Goal: Communication & Community: Answer question/provide support

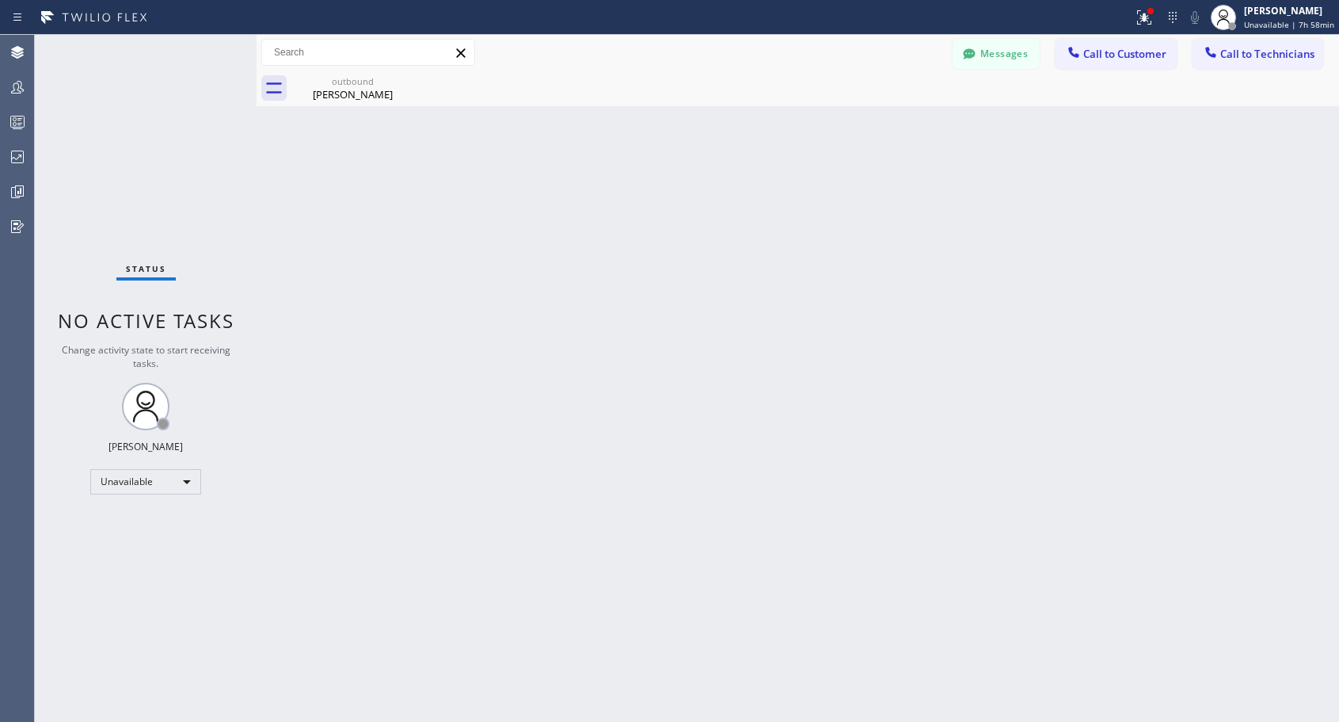
click at [1095, 66] on button "Call to Customer" at bounding box center [1116, 54] width 121 height 30
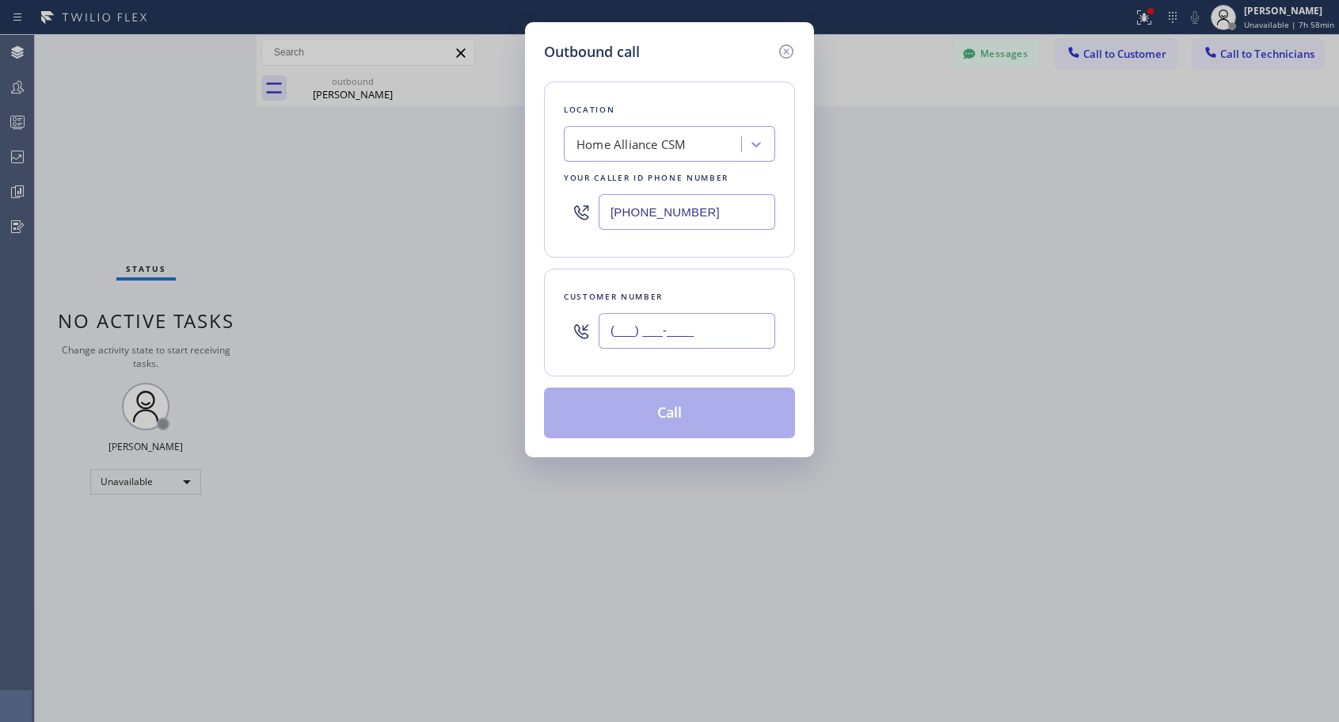
click at [641, 339] on input "(___) ___-____" at bounding box center [687, 331] width 177 height 36
paste input "310) 365-3254"
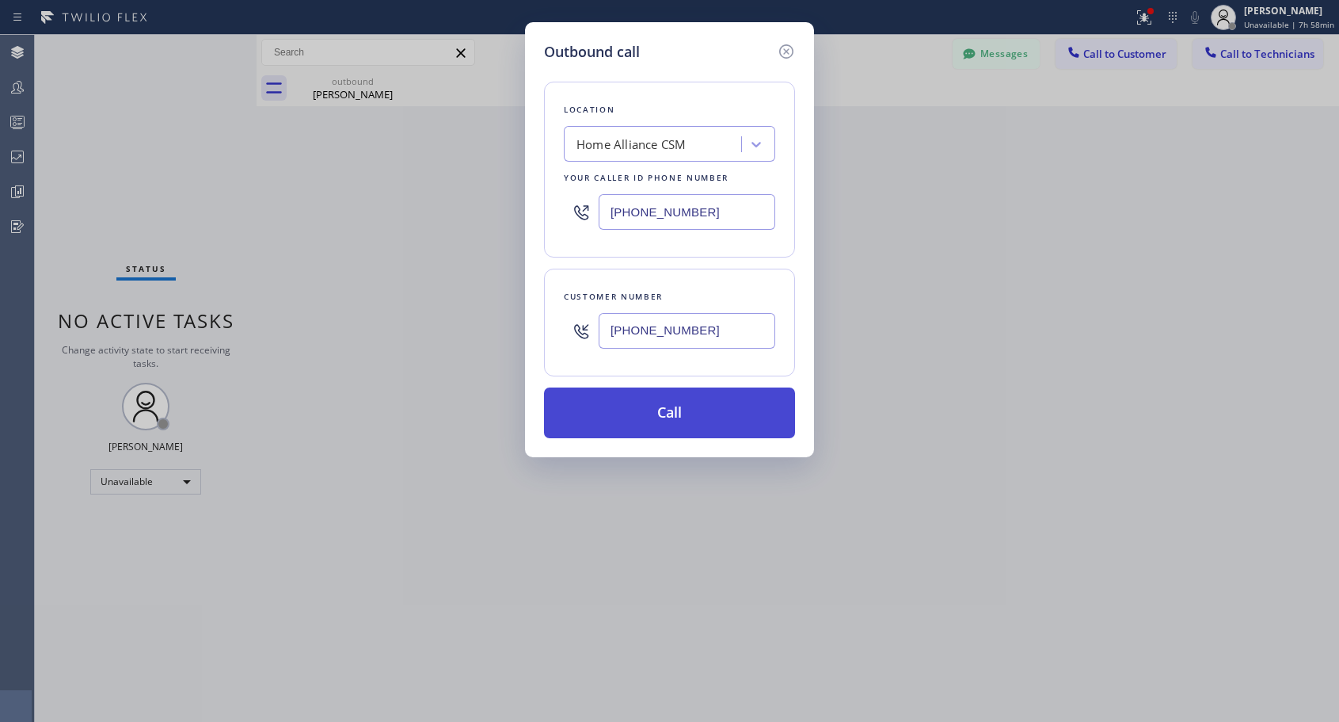
type input "[PHONE_NUMBER]"
click at [656, 402] on button "Call" at bounding box center [669, 412] width 251 height 51
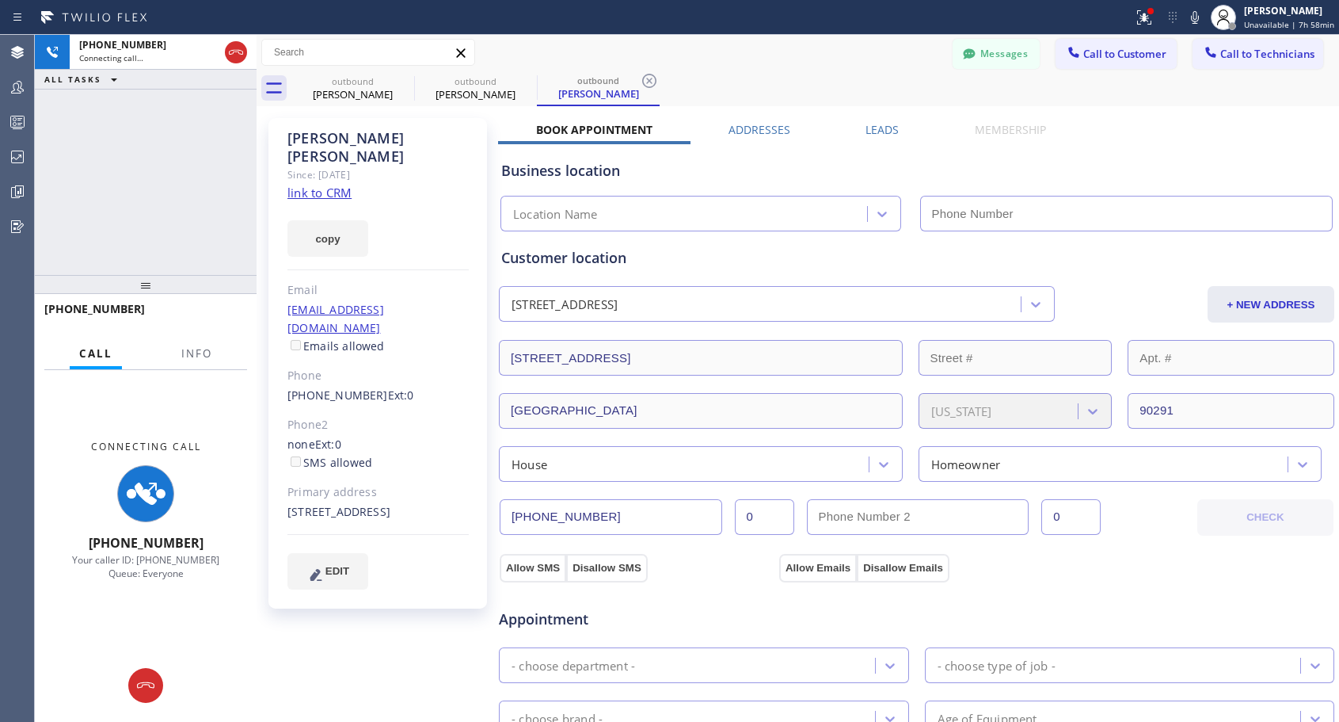
type input "[PHONE_NUMBER]"
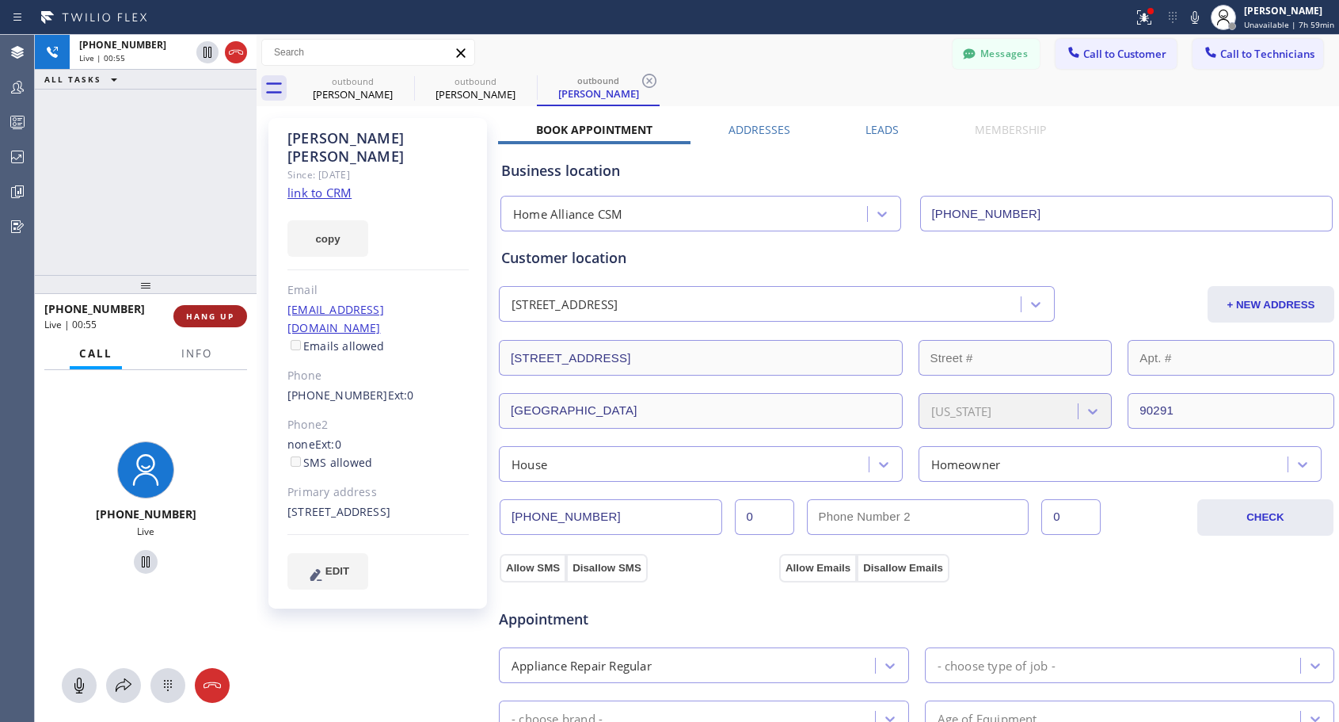
click at [209, 314] on span "HANG UP" at bounding box center [210, 315] width 48 height 11
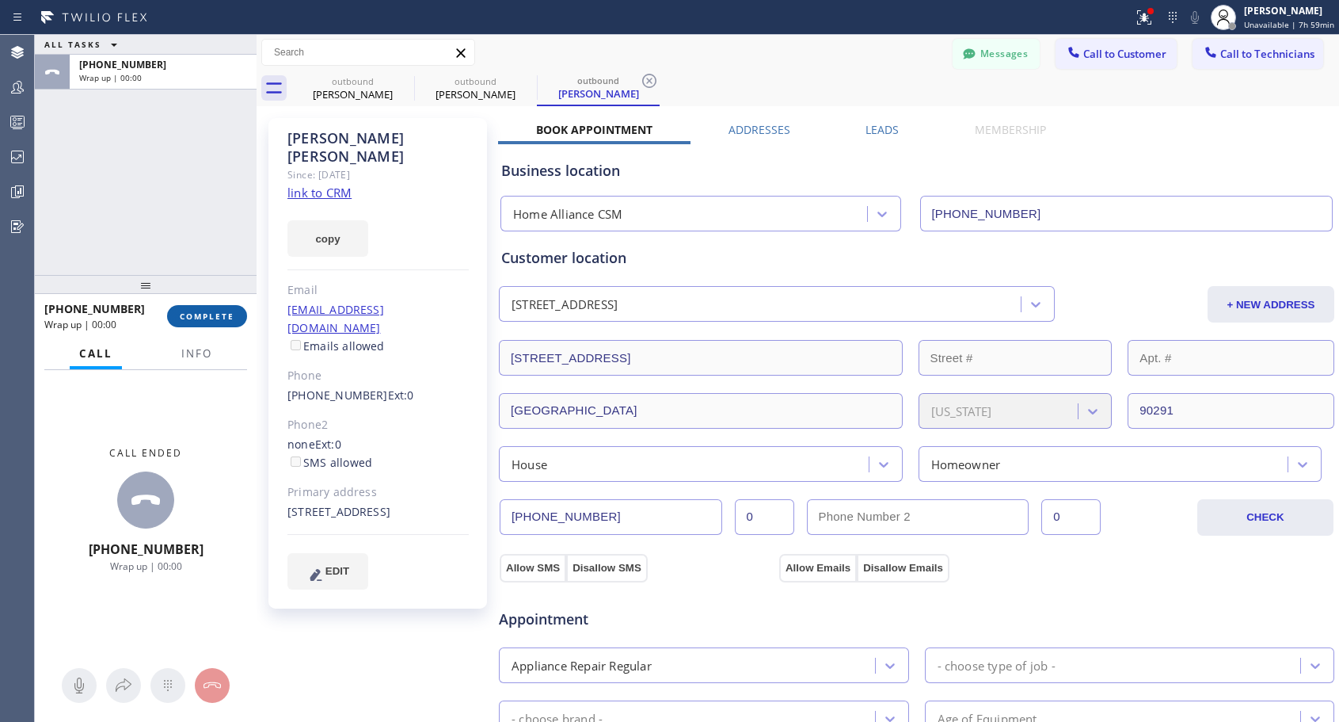
click at [209, 314] on span "COMPLETE" at bounding box center [207, 315] width 55 height 11
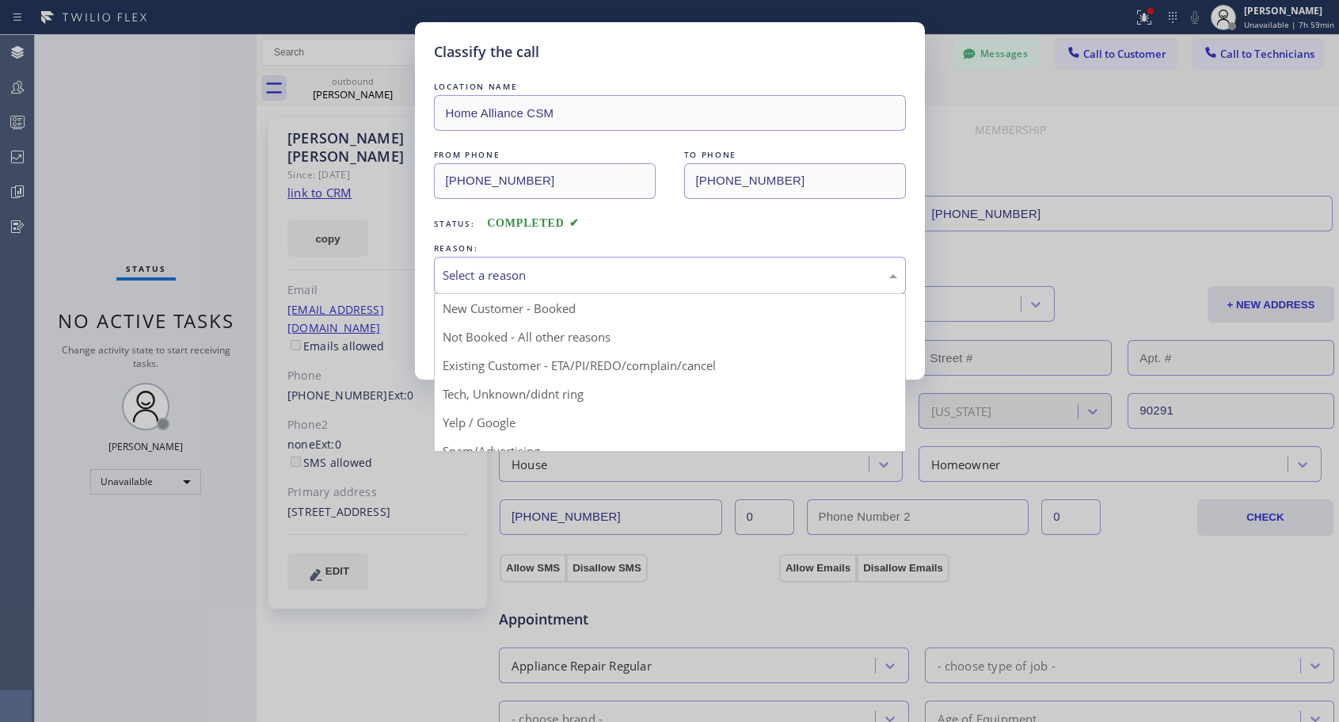
click at [729, 279] on div "Select a reason" at bounding box center [670, 275] width 455 height 18
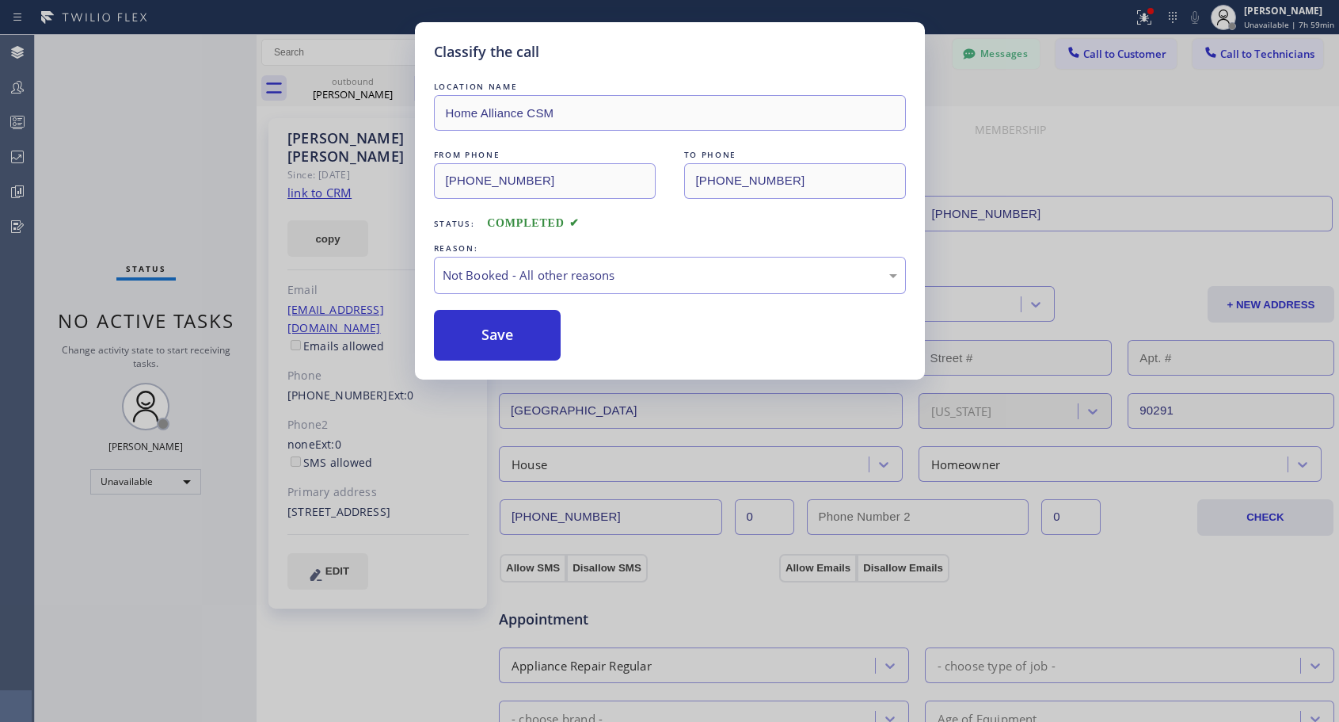
click at [467, 334] on button "Save" at bounding box center [498, 335] width 128 height 51
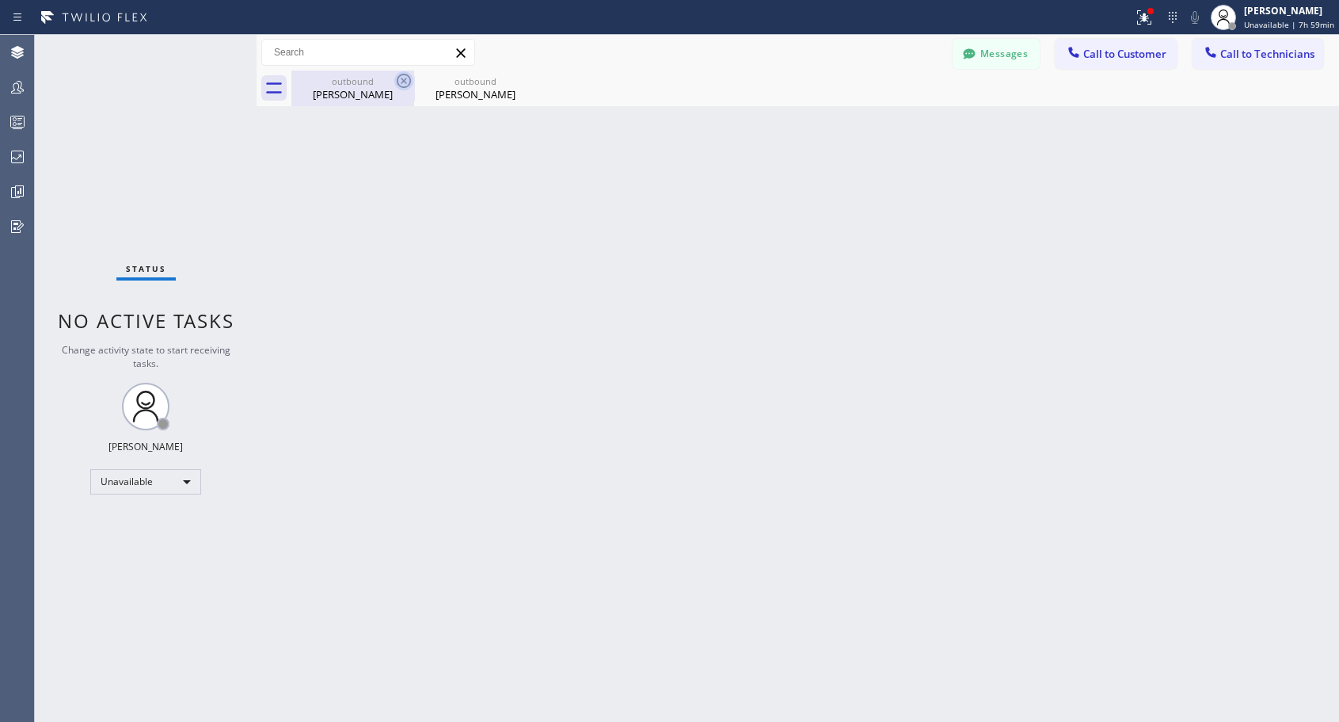
click at [402, 79] on icon at bounding box center [404, 81] width 14 height 14
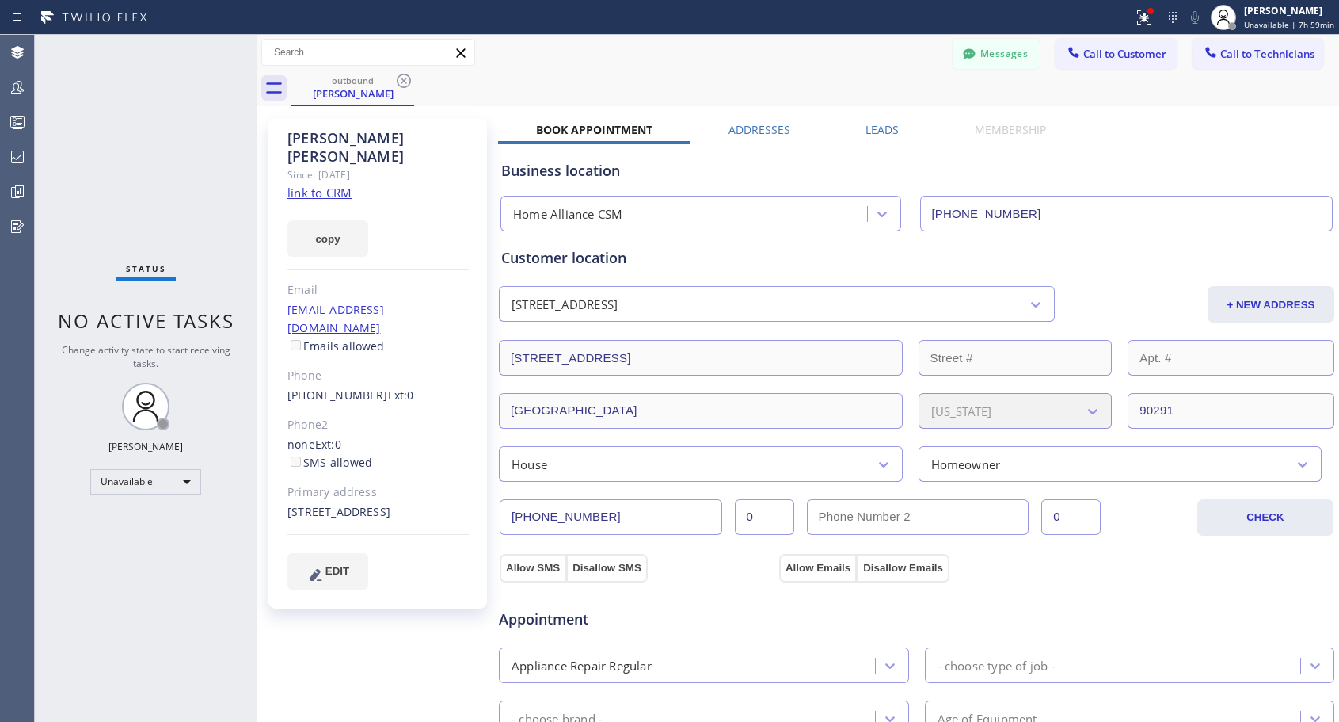
click at [402, 79] on icon at bounding box center [404, 81] width 14 height 14
